Goal: Information Seeking & Learning: Understand process/instructions

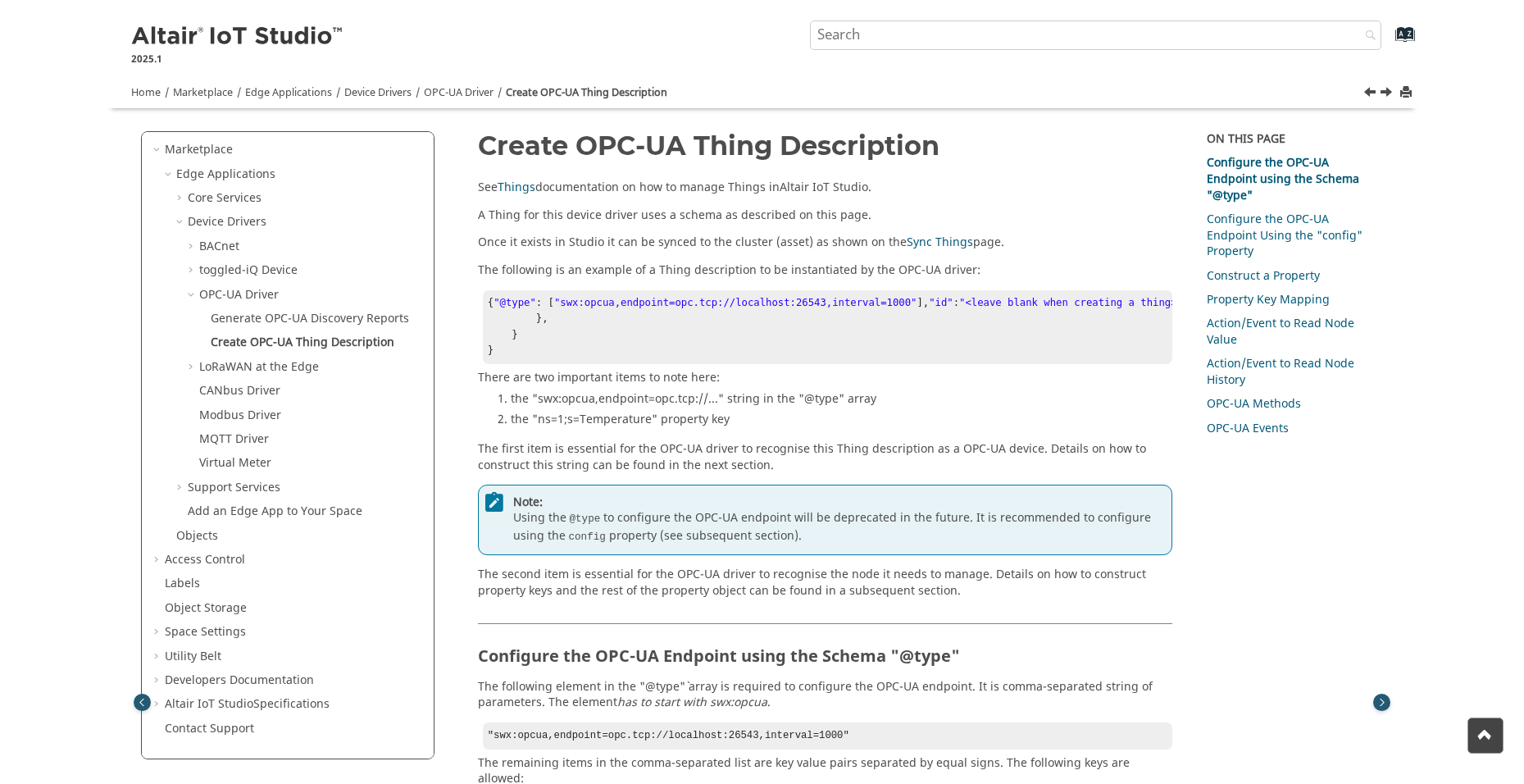
drag, startPoint x: 1137, startPoint y: 413, endPoint x: 1152, endPoint y: 68, distance: 345.3
click at [933, 240] on link "Sync Things" at bounding box center [939, 242] width 66 height 17
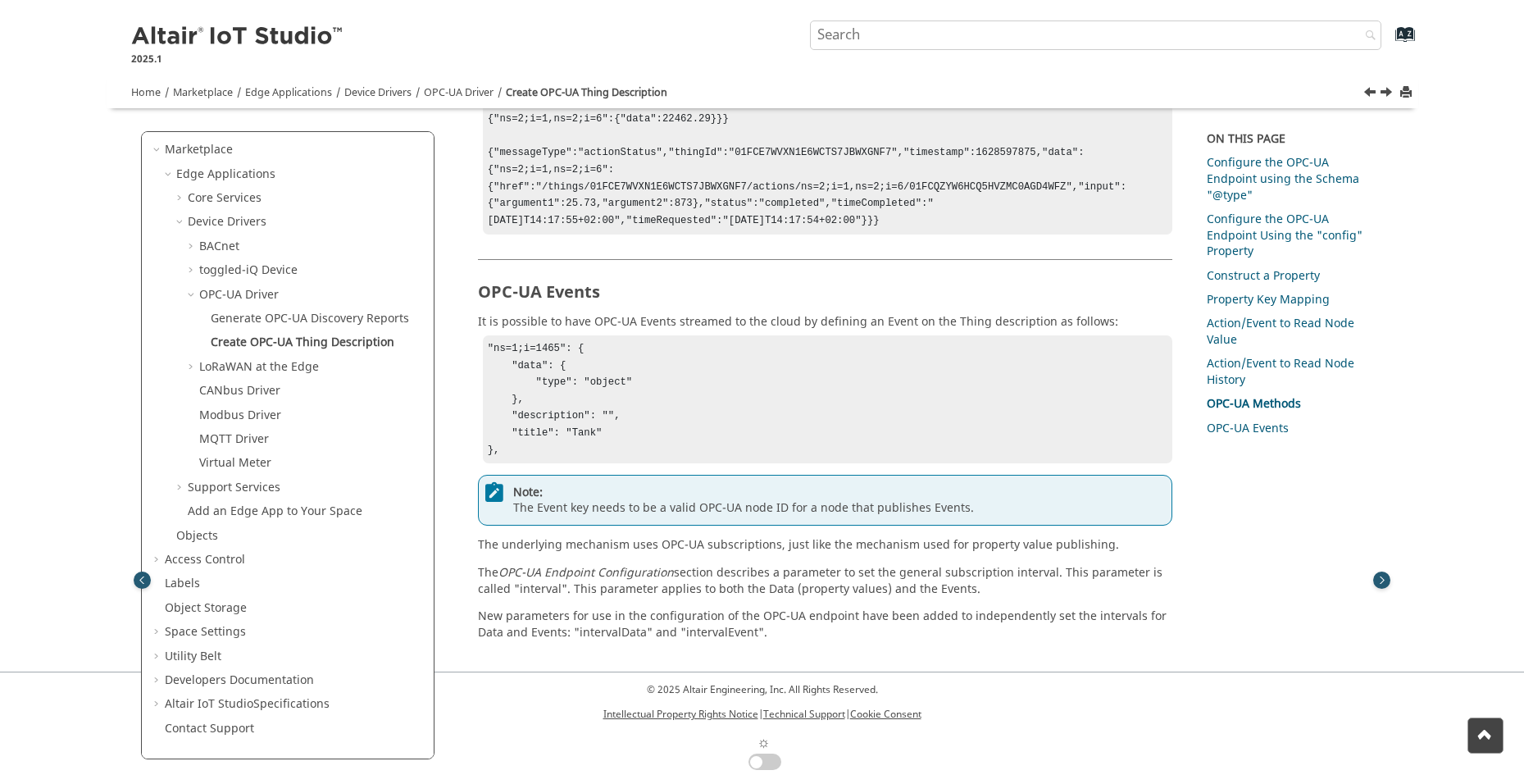
scroll to position [257, 0]
drag, startPoint x: 516, startPoint y: 483, endPoint x: 785, endPoint y: 473, distance: 269.2
drag, startPoint x: 788, startPoint y: 474, endPoint x: 829, endPoint y: 483, distance: 42.0
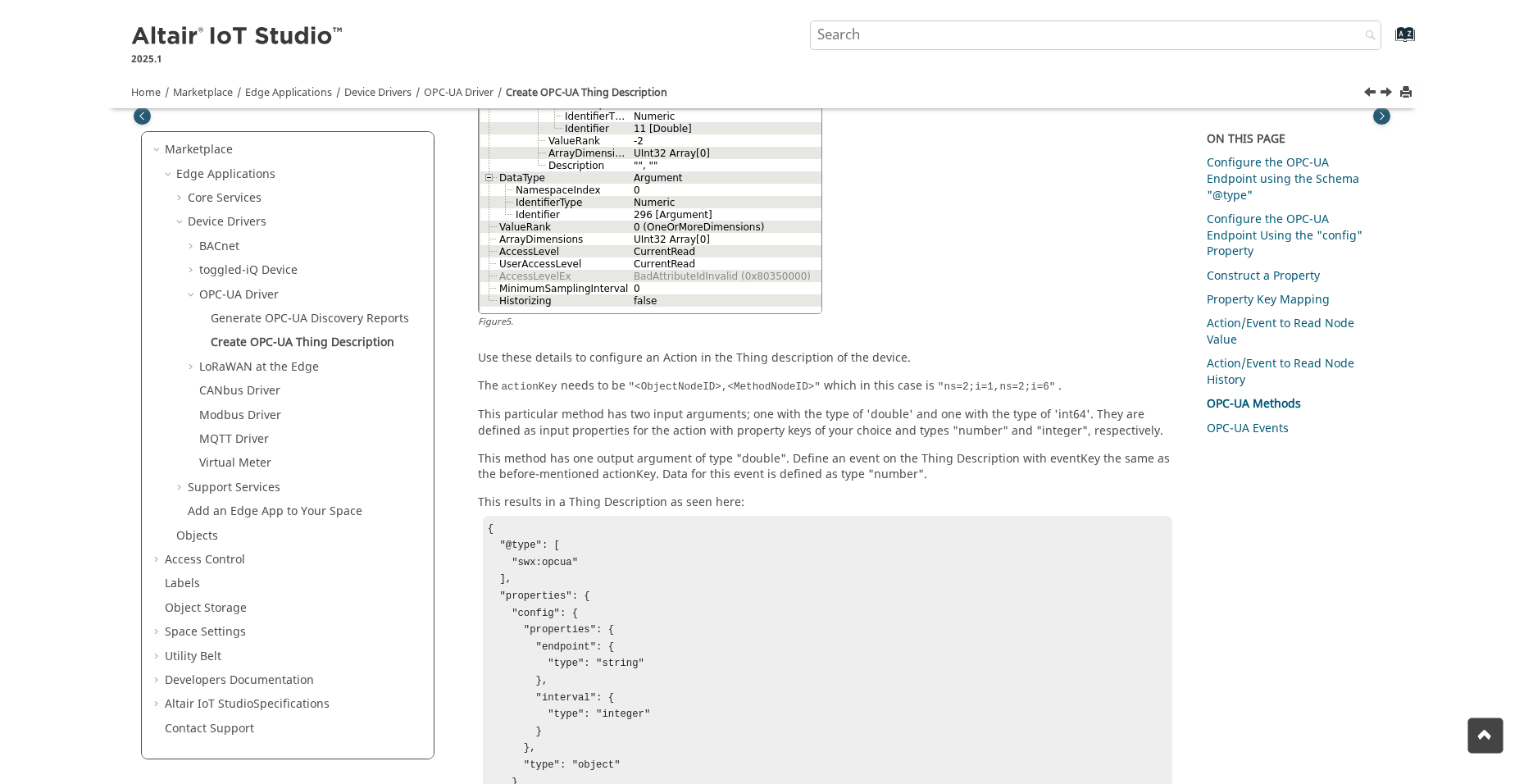
scroll to position [5328, 0]
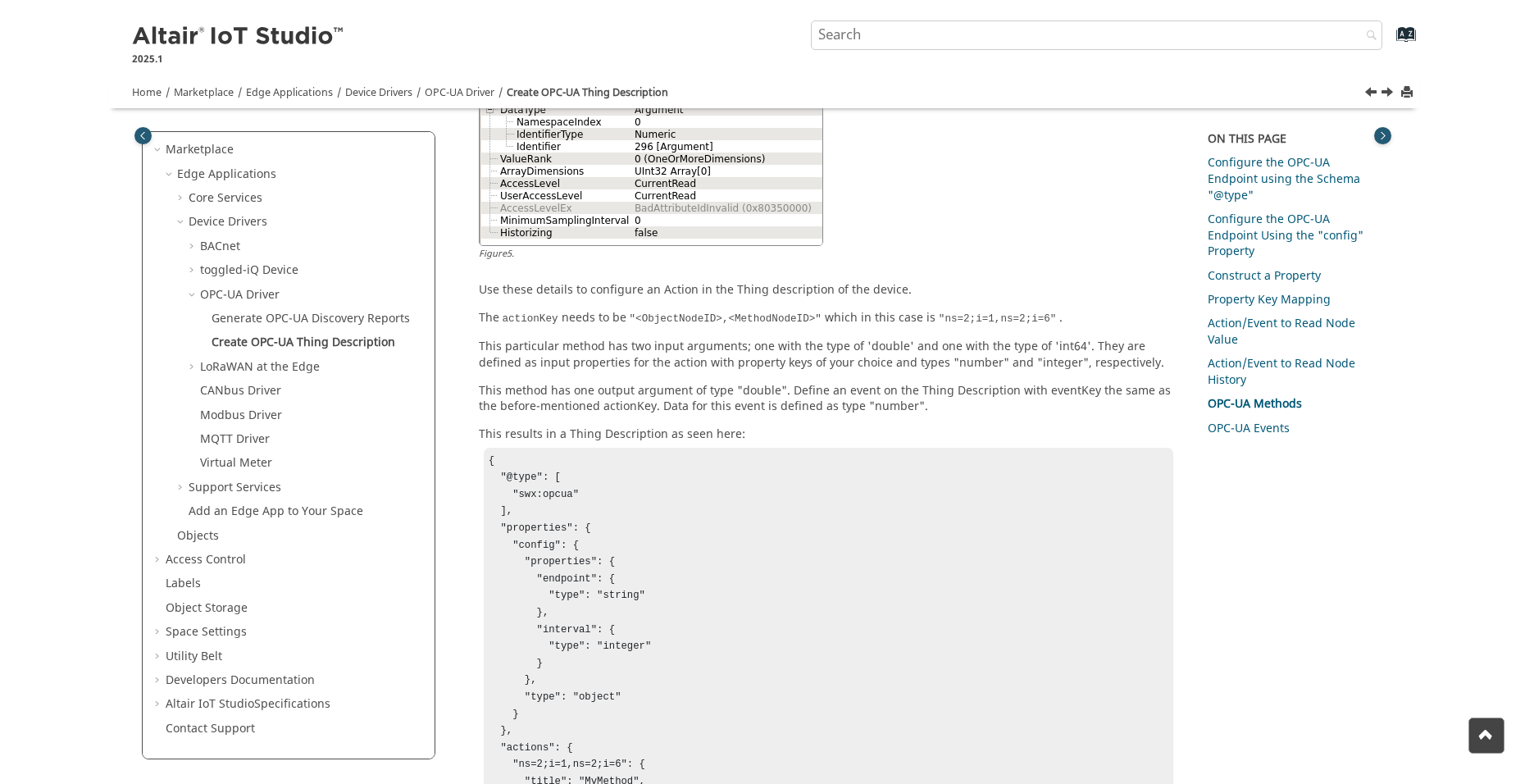
scroll to position [226, 0]
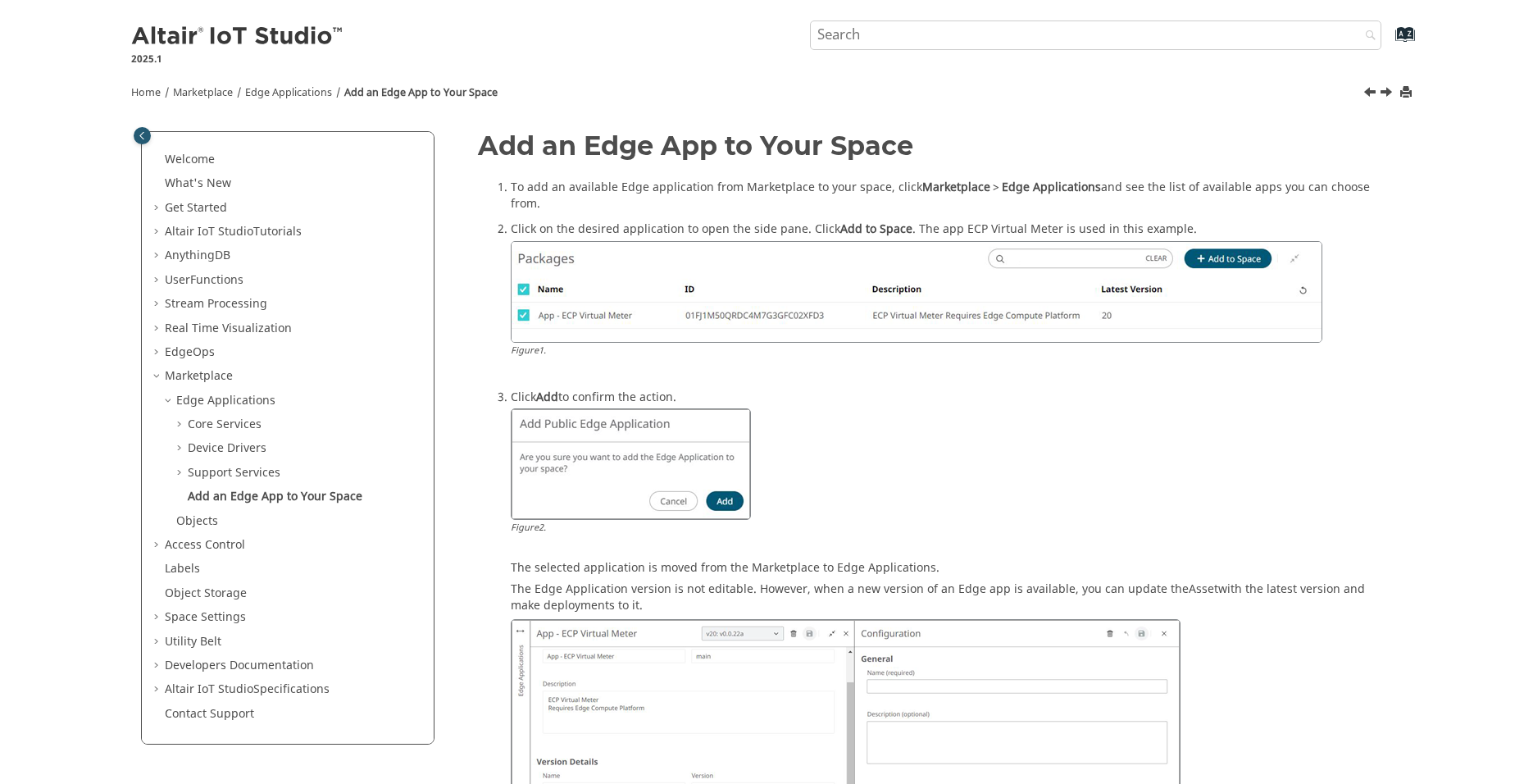
click at [162, 349] on span "Table of Contents" at bounding box center [158, 353] width 13 height 16
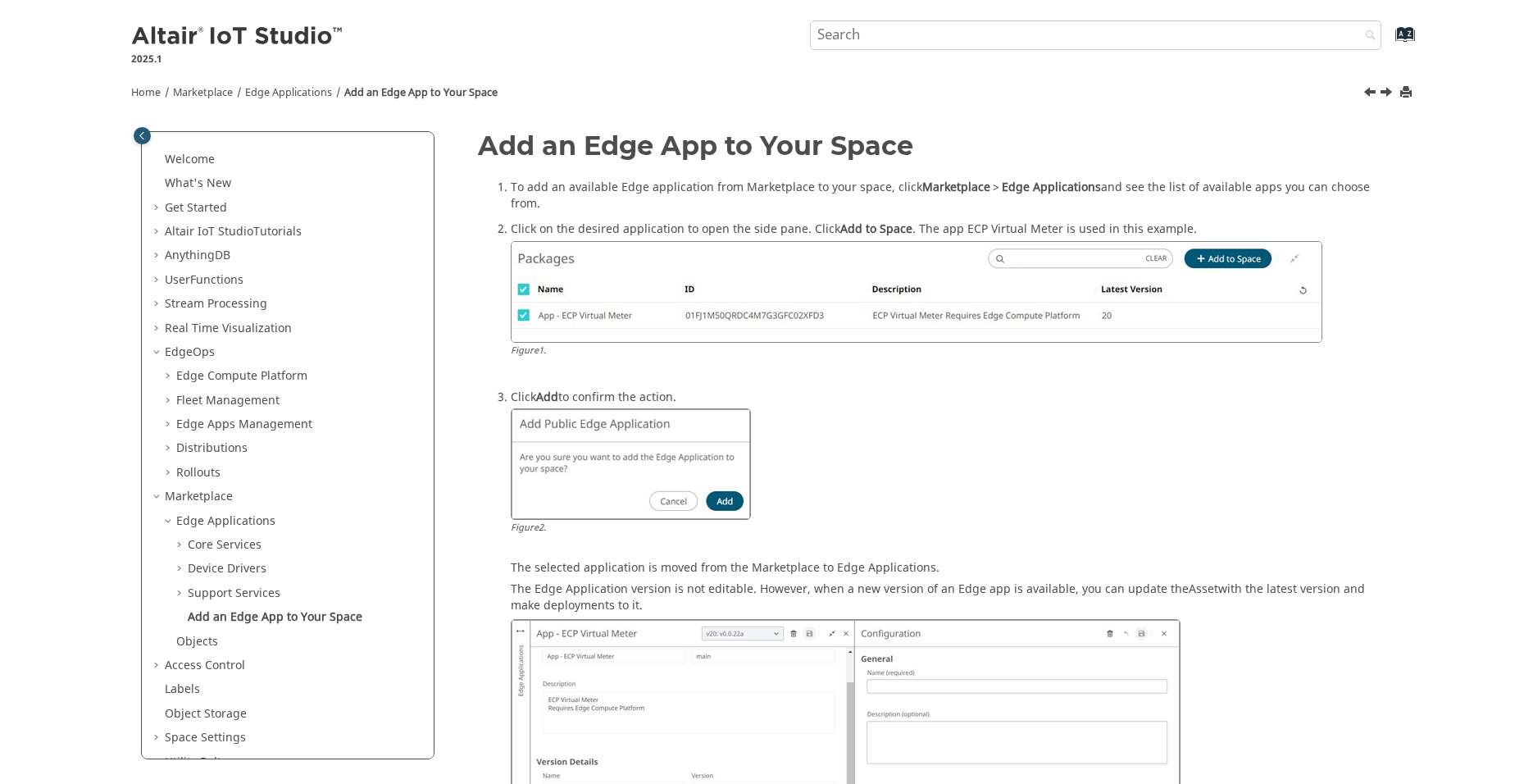
click at [159, 351] on span "Table of Contents" at bounding box center [158, 353] width 13 height 16
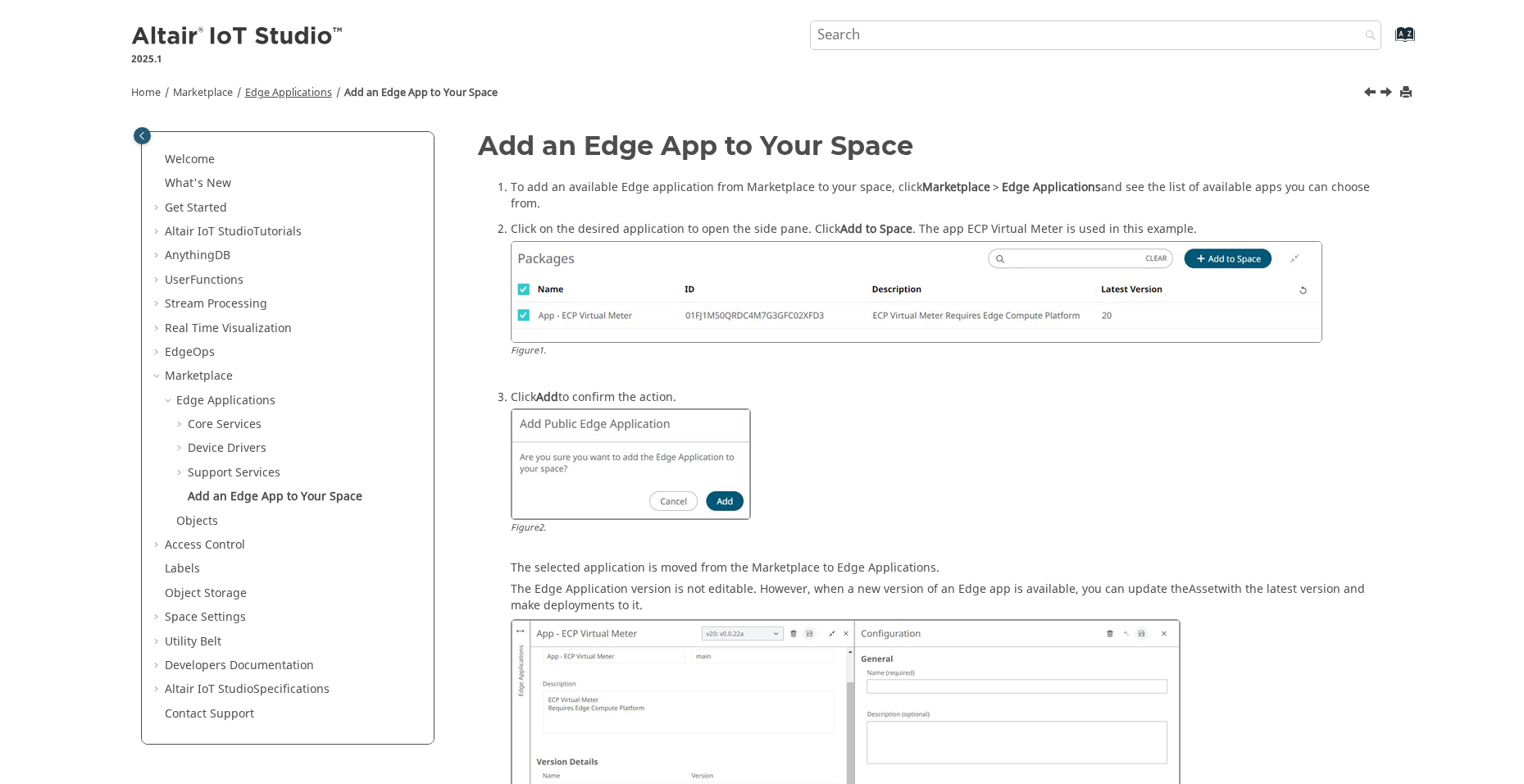
click at [284, 89] on link "Edge Applications" at bounding box center [289, 93] width 87 height 15
click at [137, 97] on span "Home" at bounding box center [146, 93] width 30 height 15
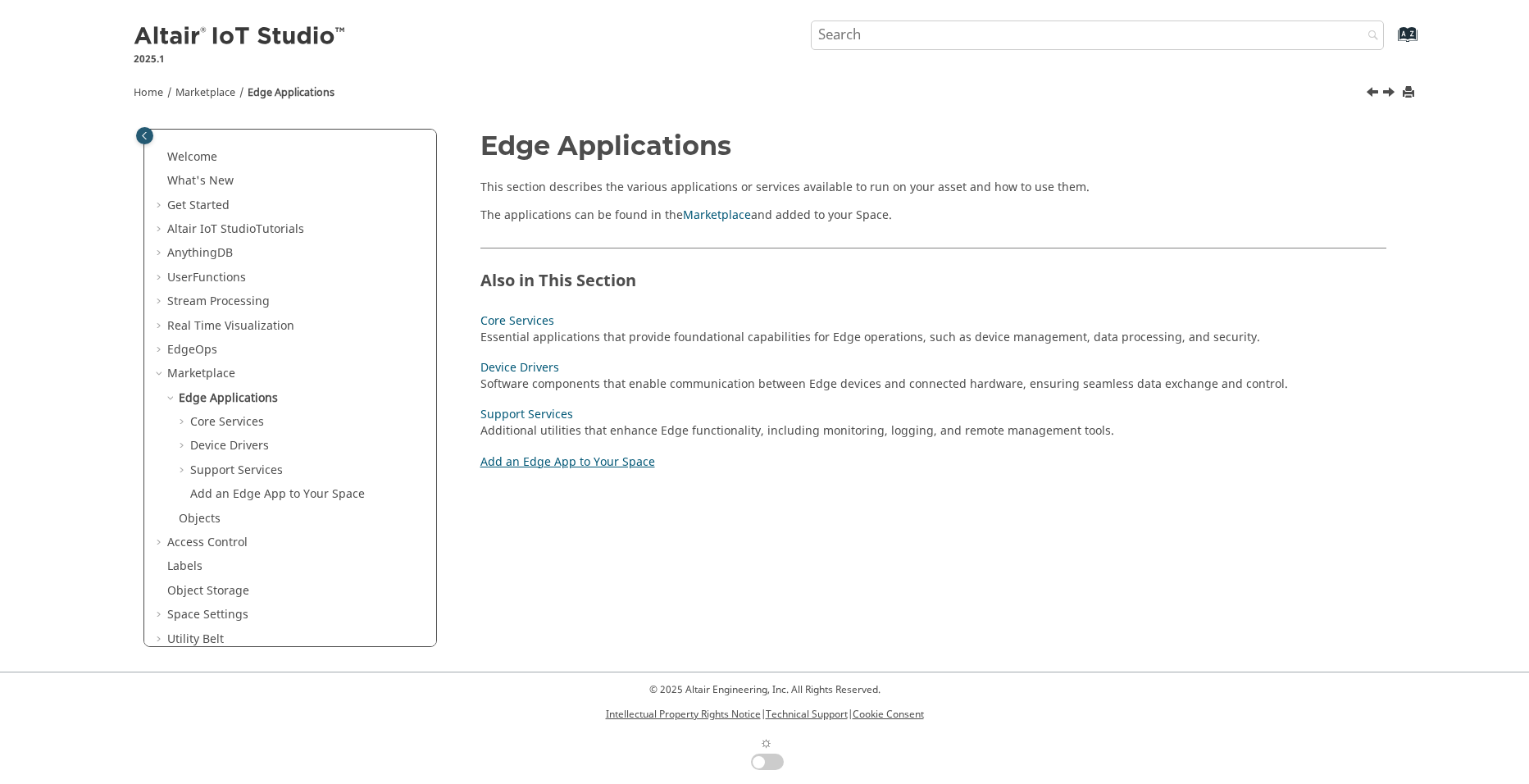
click at [589, 459] on link "Add an Edge App to Your Space" at bounding box center [568, 462] width 175 height 17
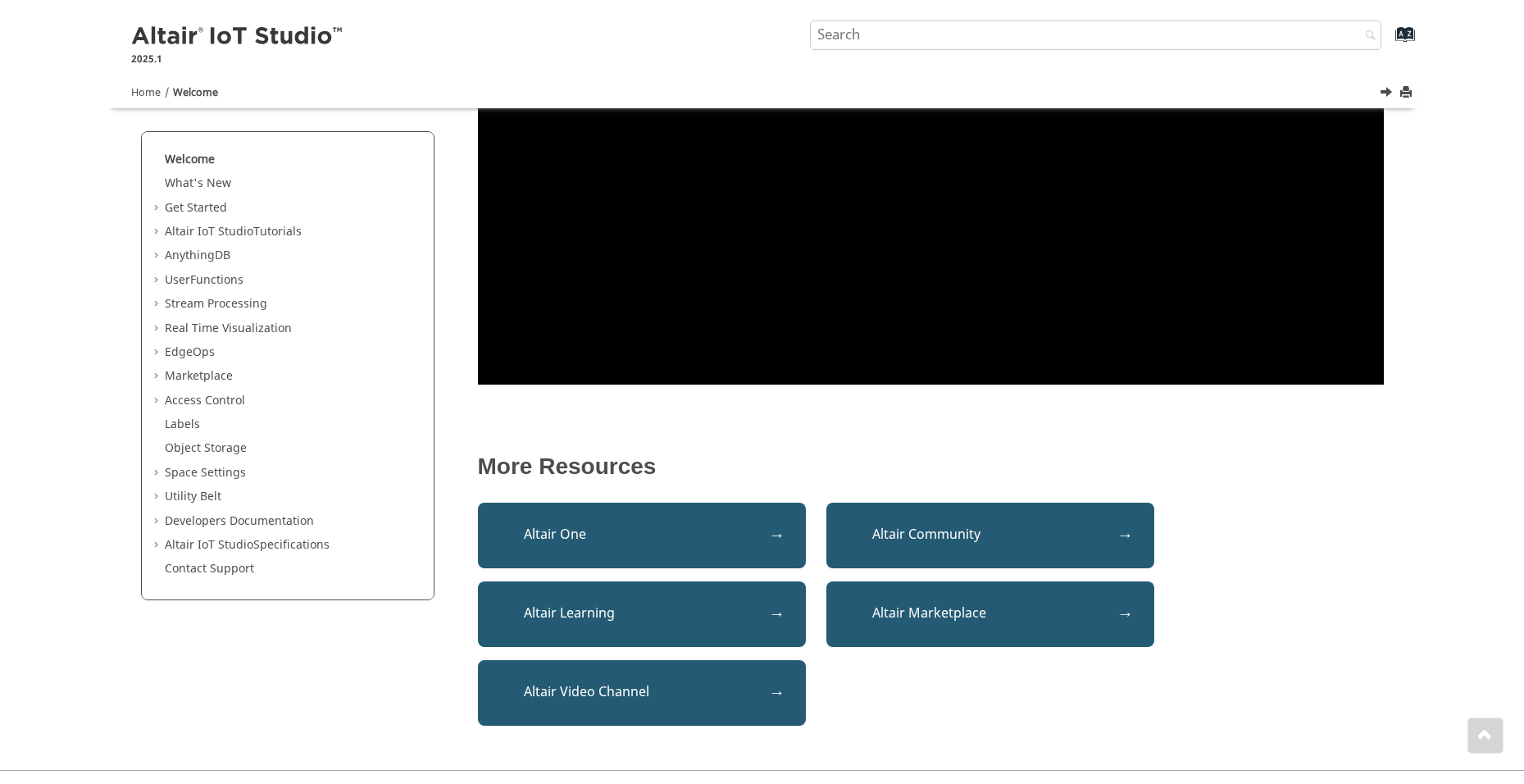
scroll to position [449, 0]
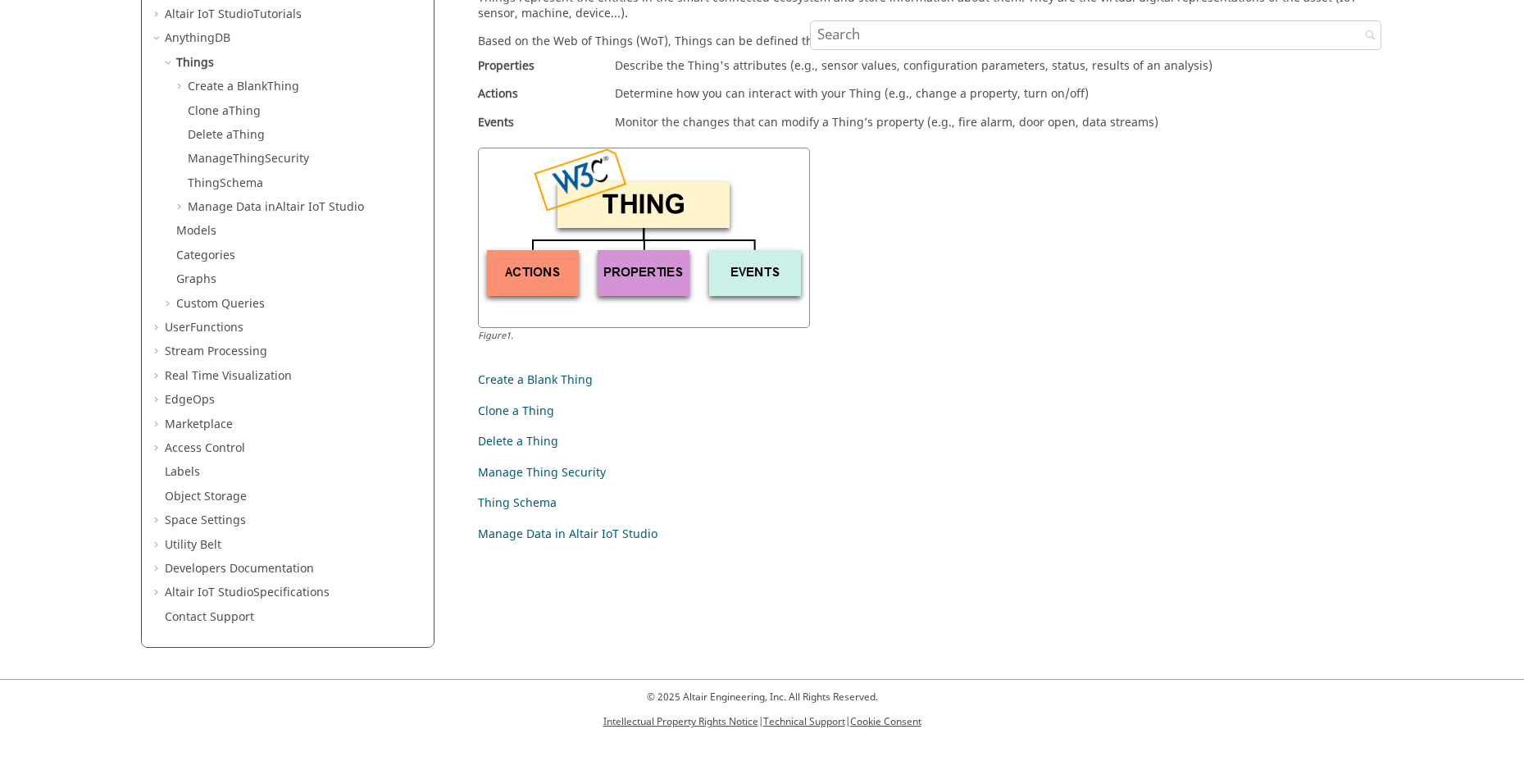
scroll to position [136, 0]
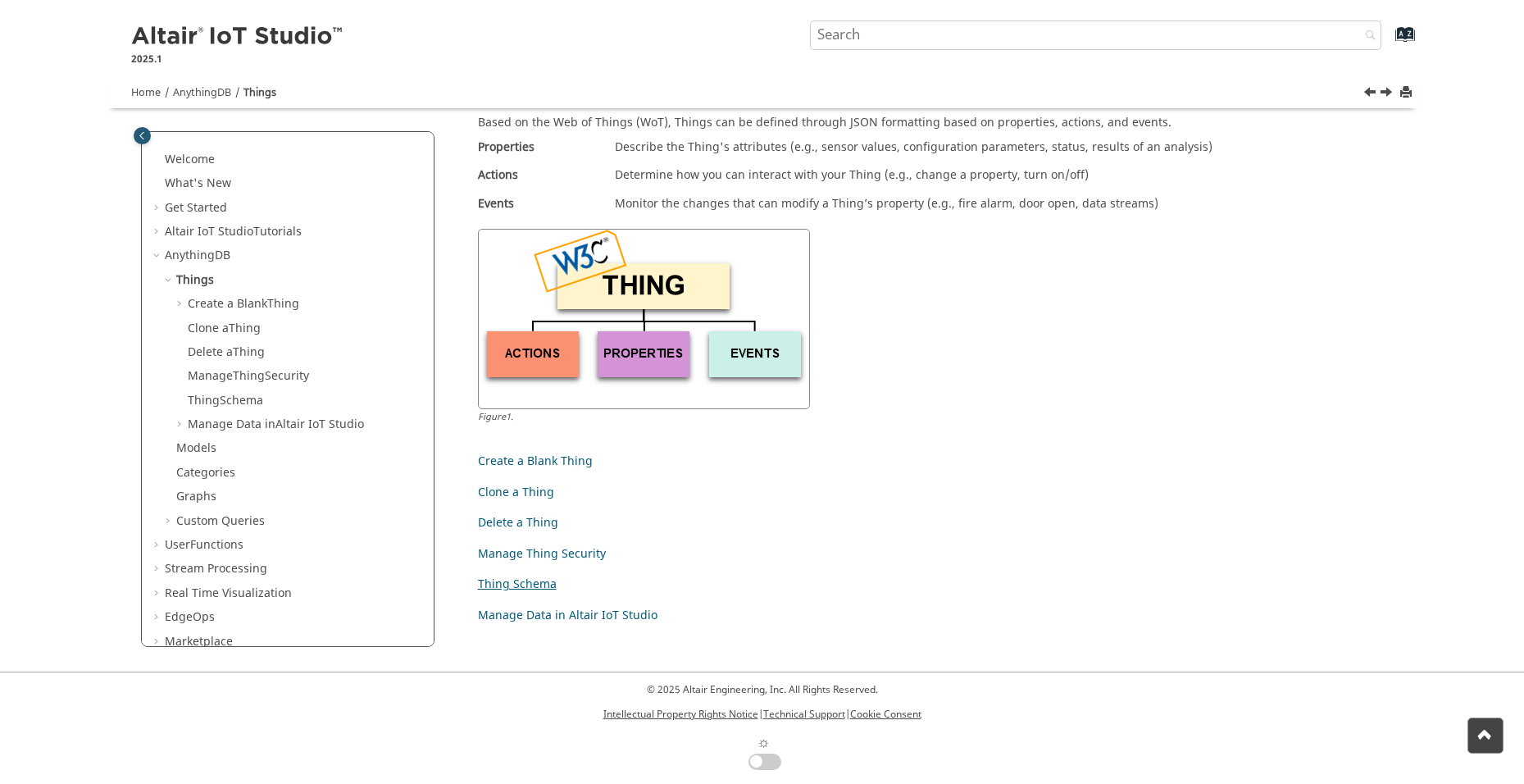
click at [526, 580] on link "Thing Schema" at bounding box center [518, 584] width 79 height 17
click at [539, 463] on link "Create a Blank Thing" at bounding box center [536, 461] width 115 height 17
click at [520, 499] on link "Clone a Thing" at bounding box center [516, 492] width 76 height 17
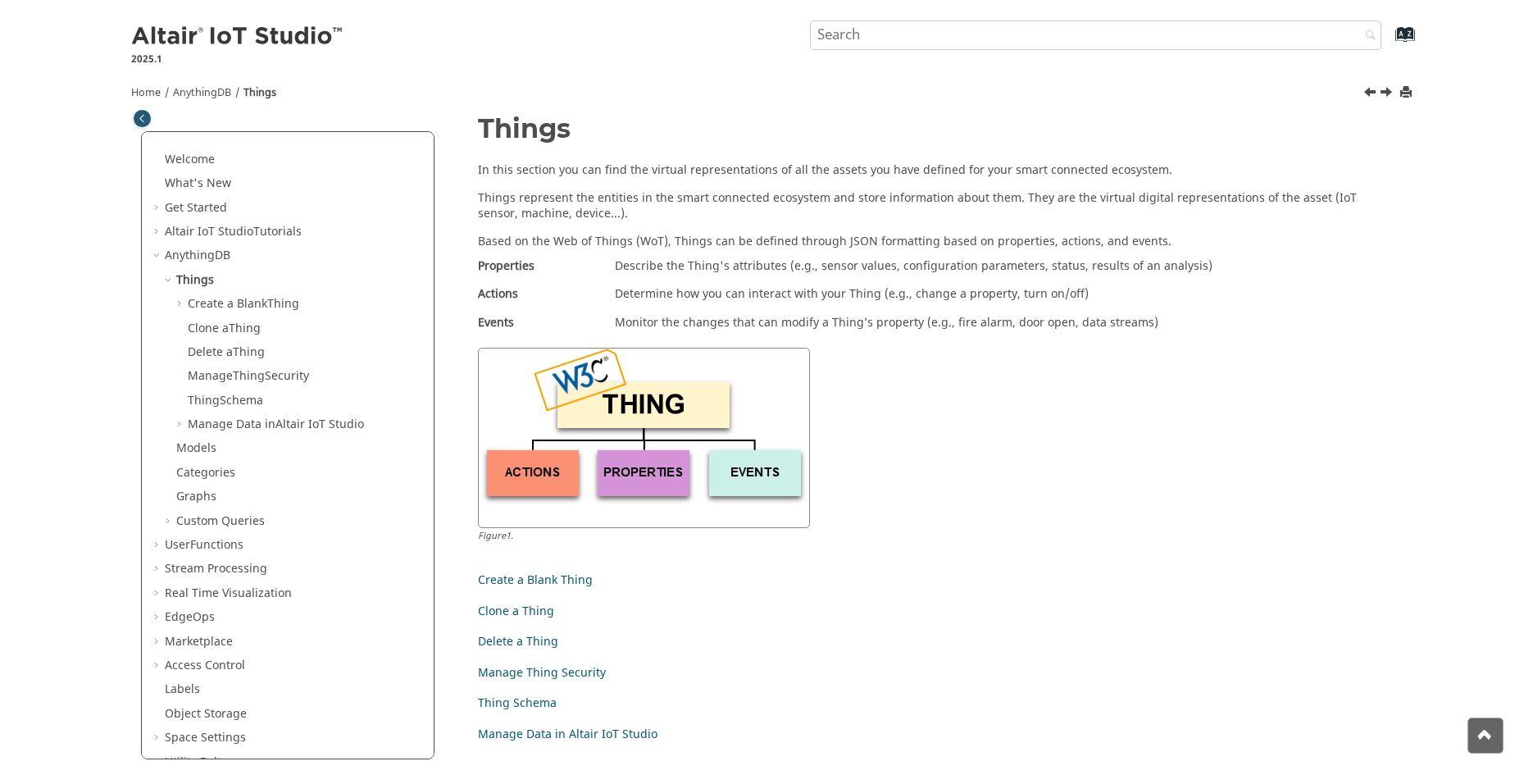
scroll to position [0, 0]
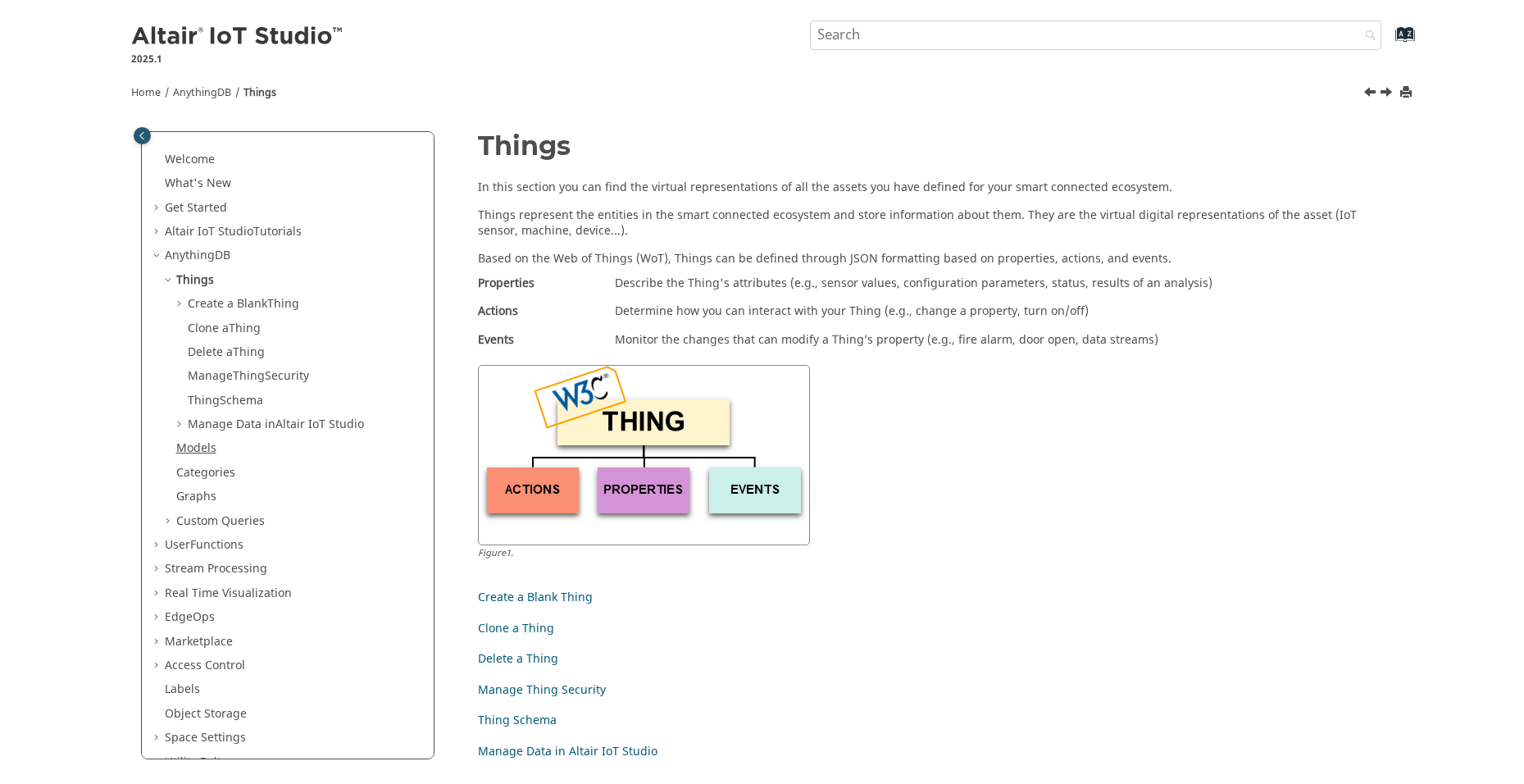
click at [198, 449] on span "Models" at bounding box center [196, 448] width 40 height 17
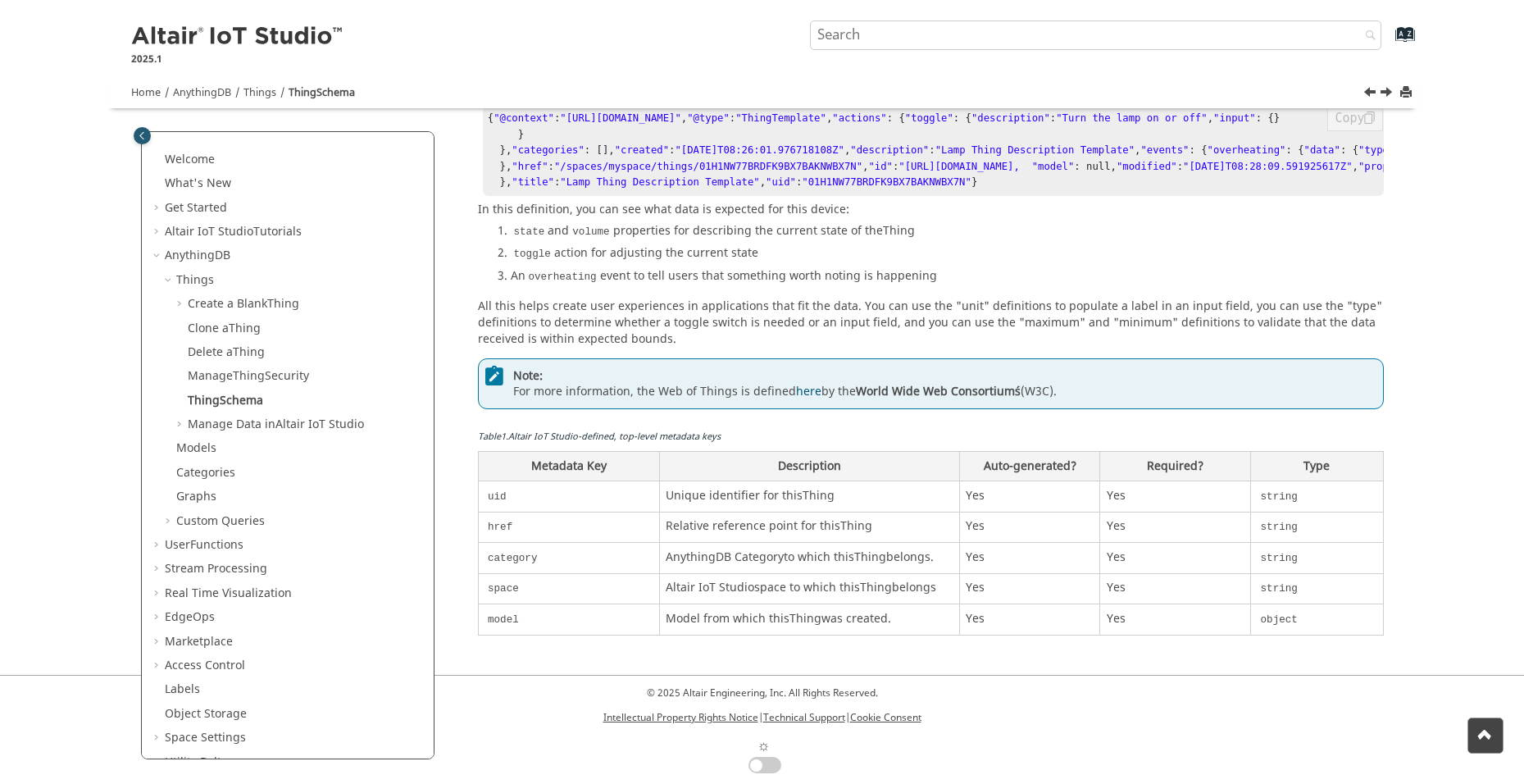
scroll to position [965, 0]
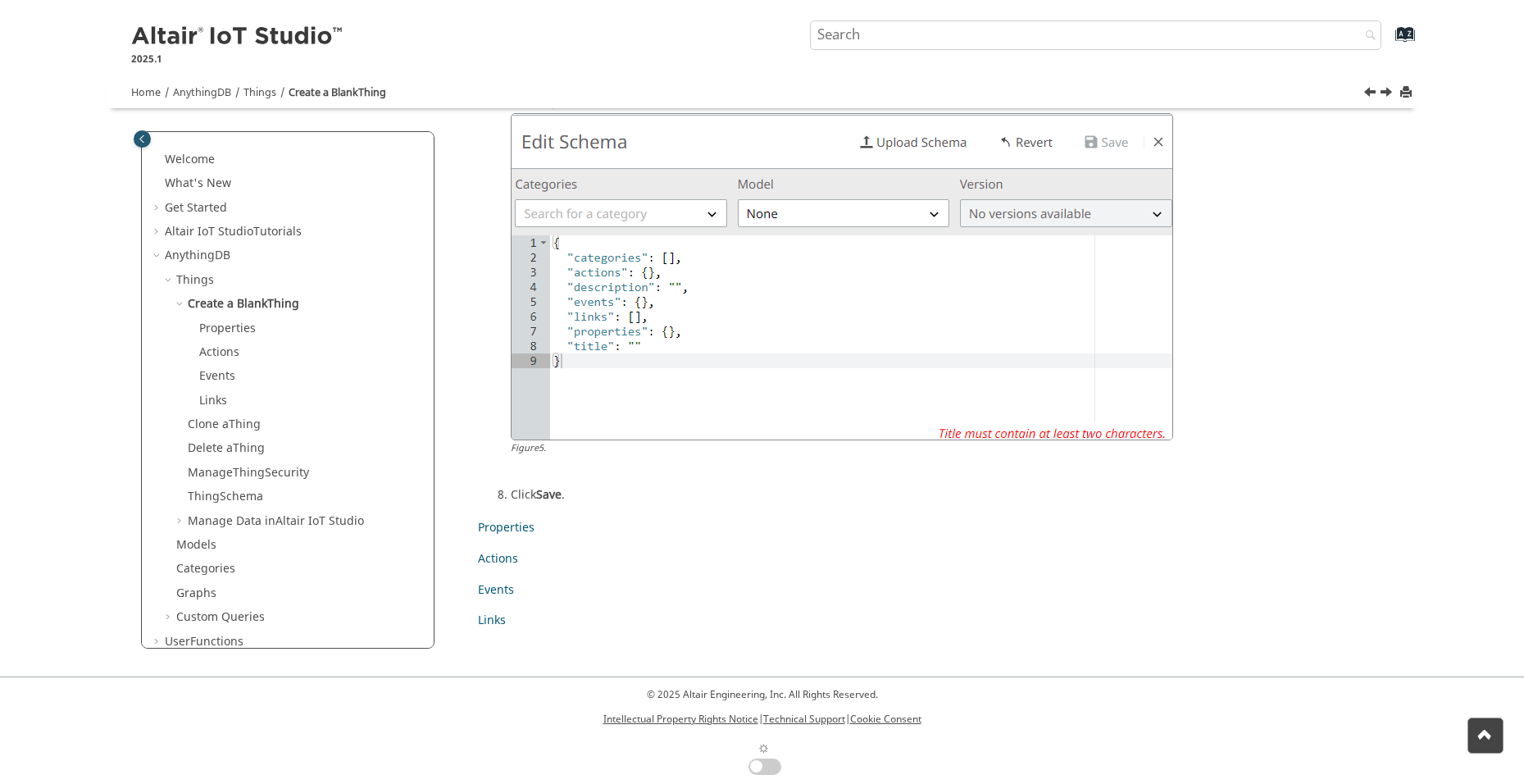
scroll to position [2136, 0]
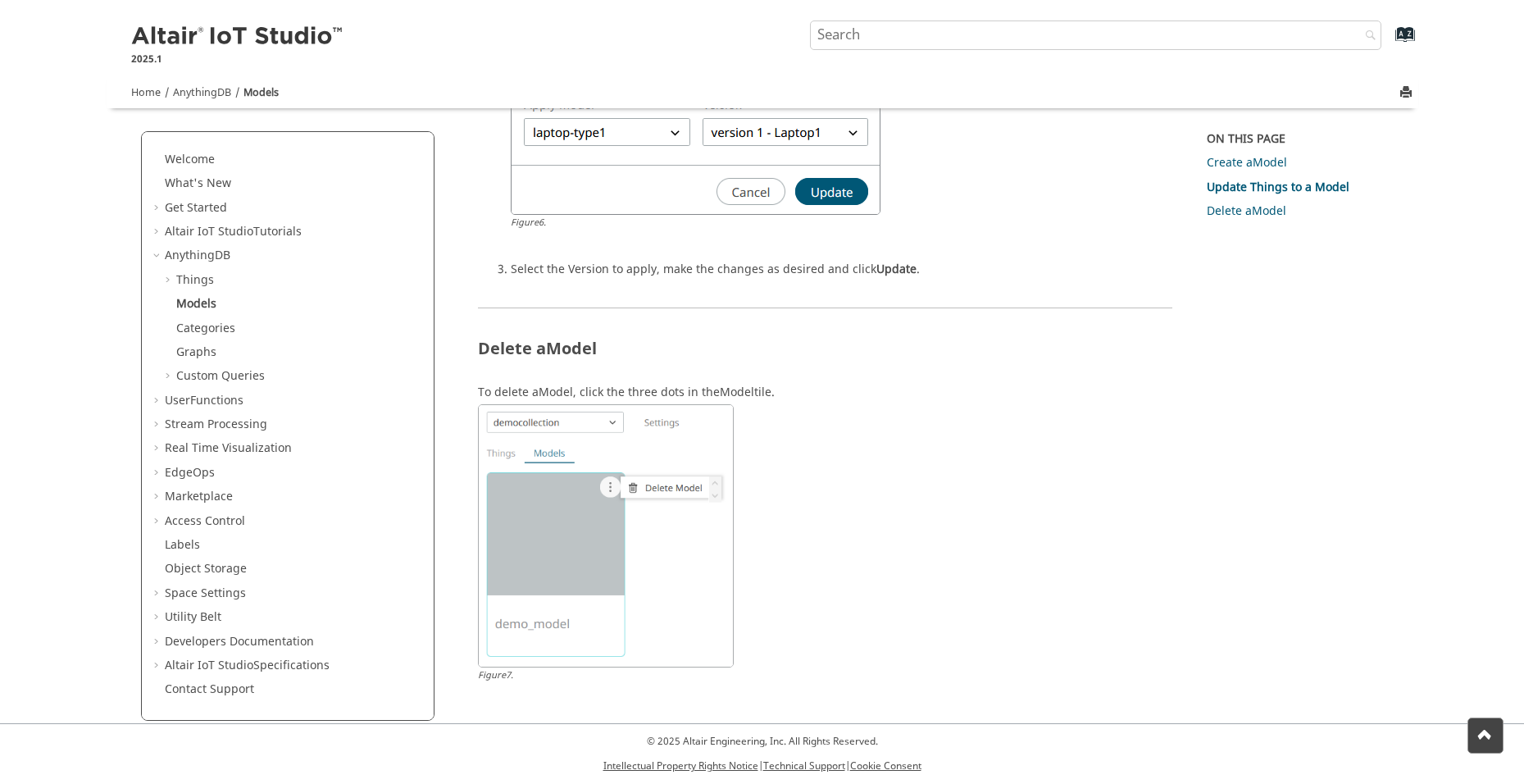
scroll to position [2727, 0]
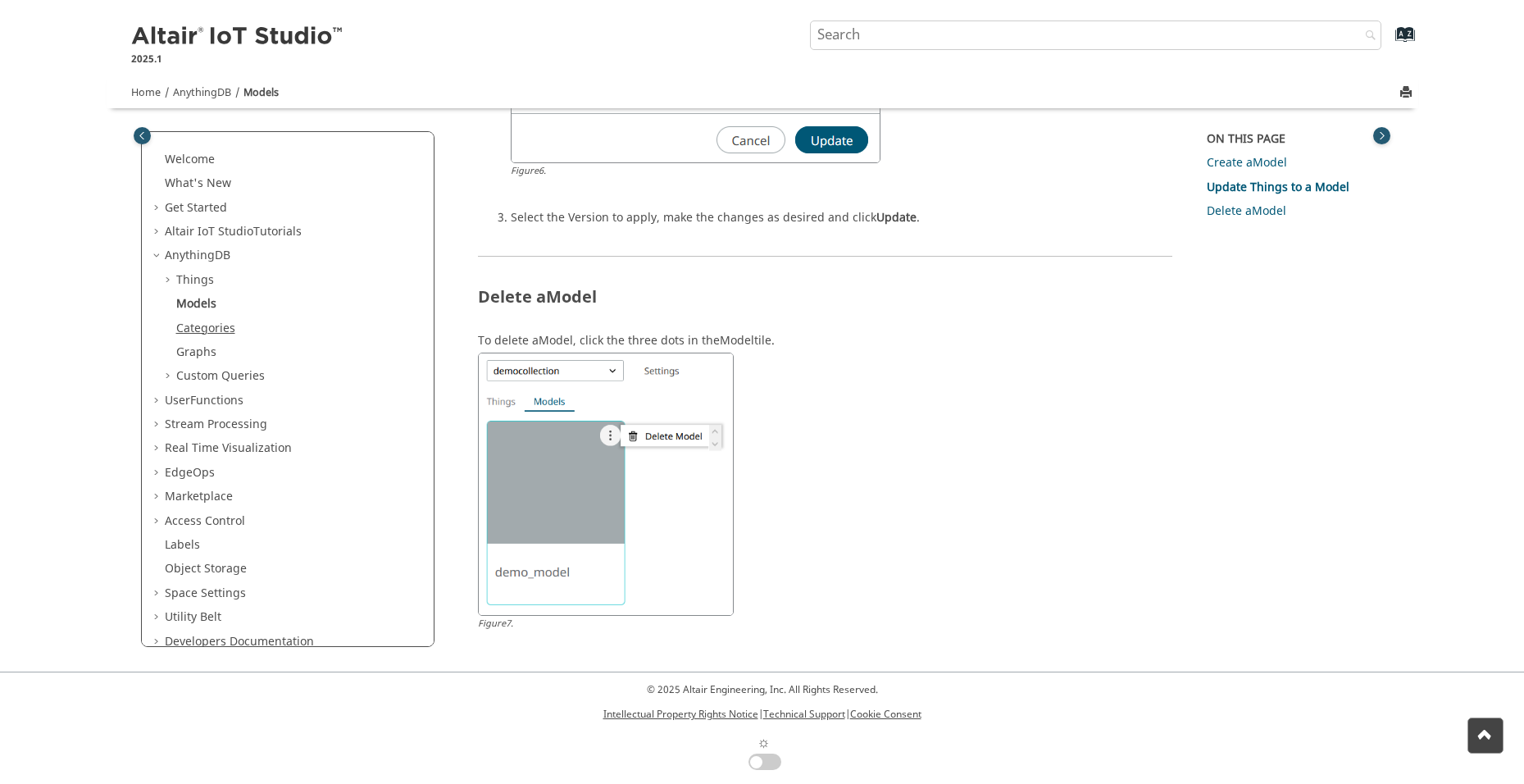
click at [191, 328] on link "Categories" at bounding box center [206, 328] width 59 height 17
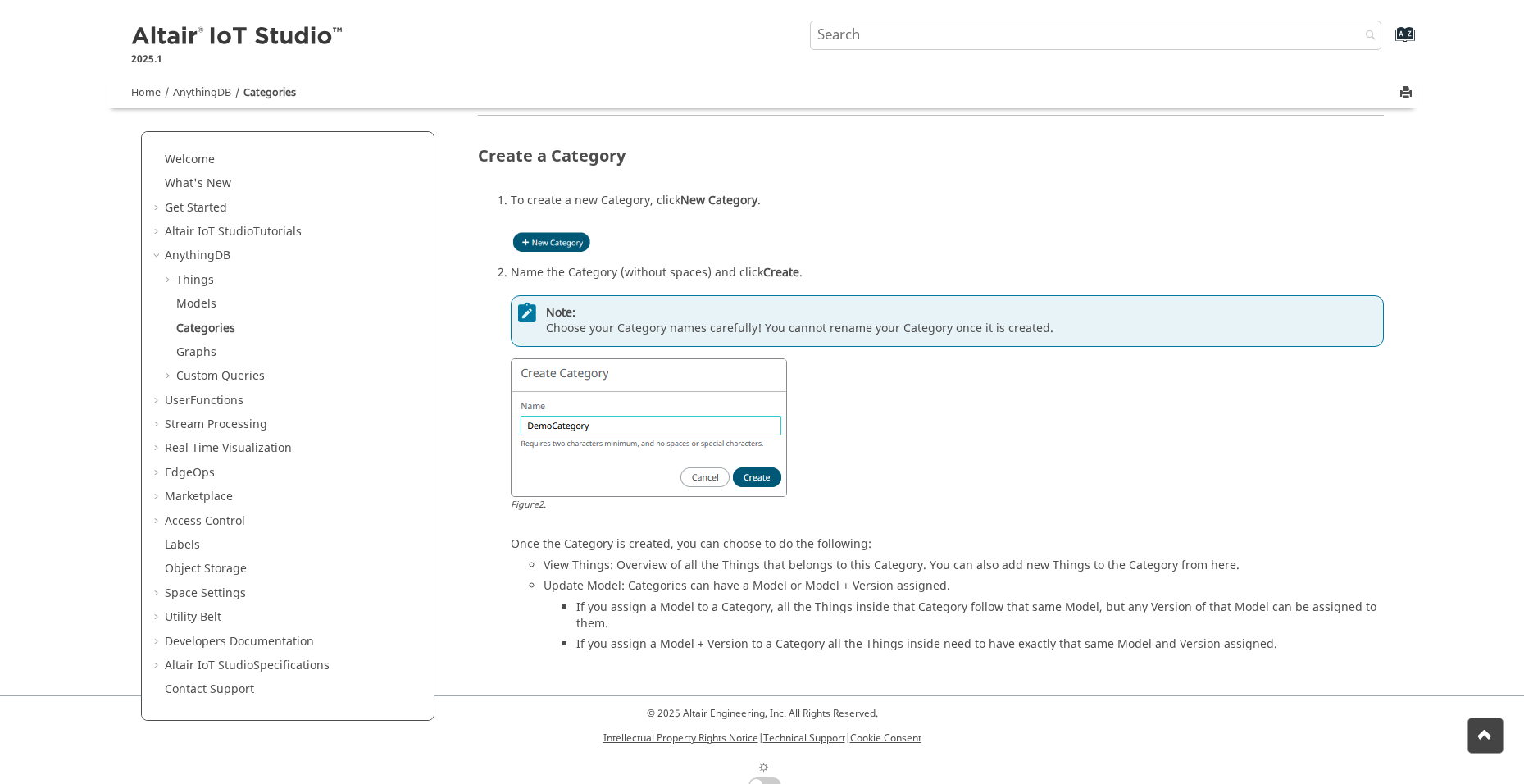
scroll to position [615, 0]
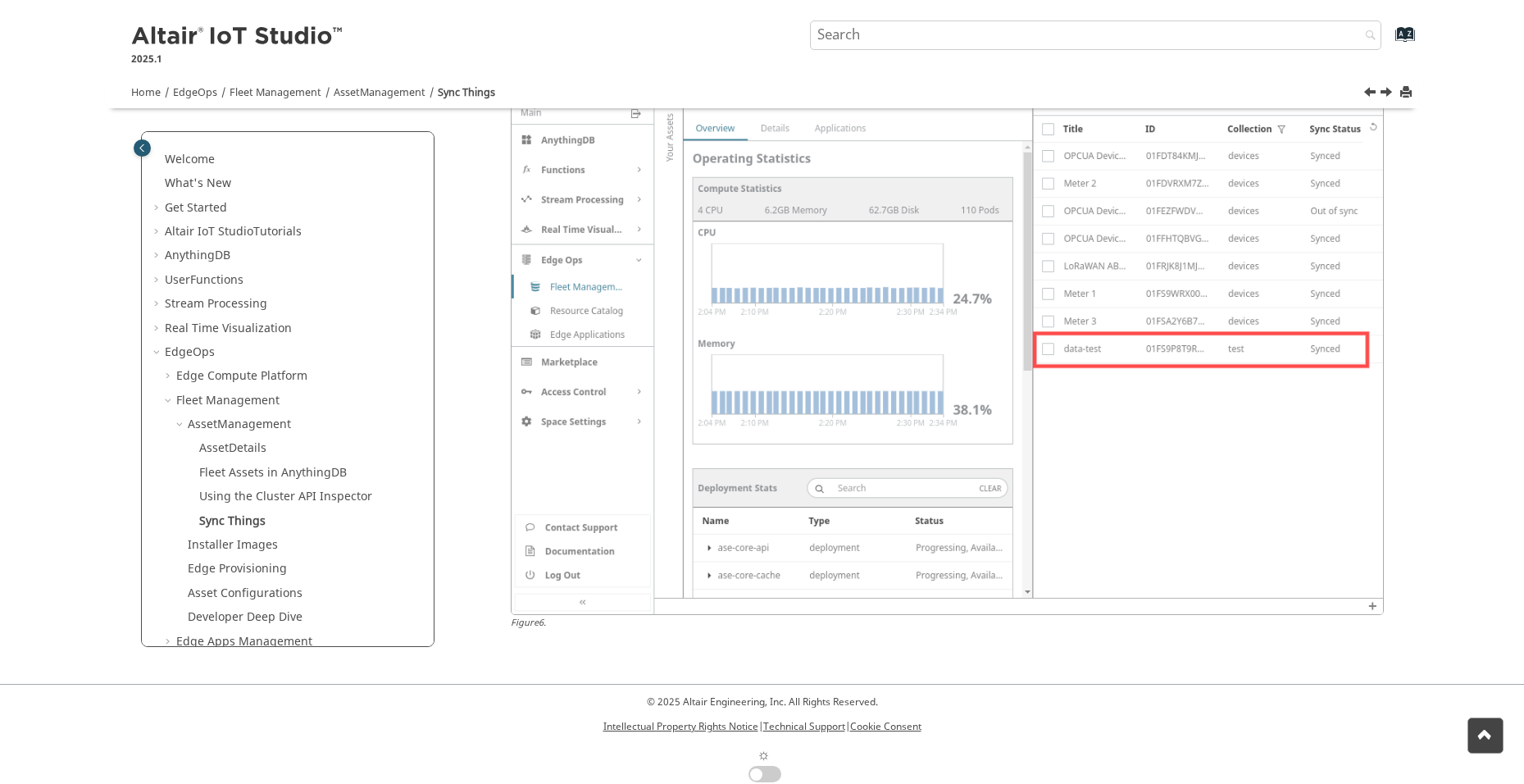
scroll to position [2591, 0]
